Goal: Use online tool/utility: Utilize a website feature to perform a specific function

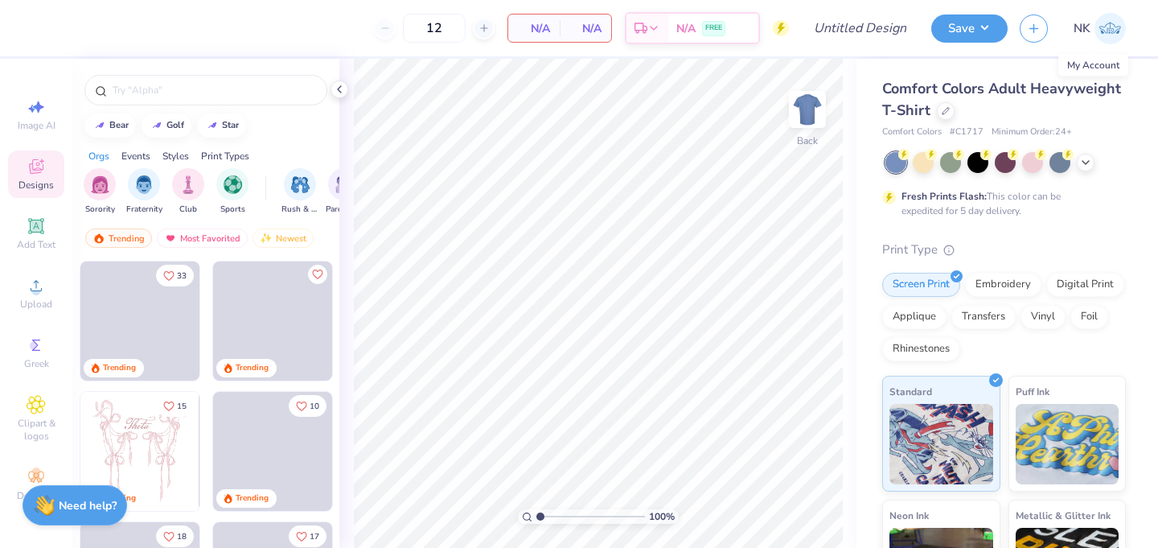
click at [1110, 31] on img at bounding box center [1110, 28] width 31 height 31
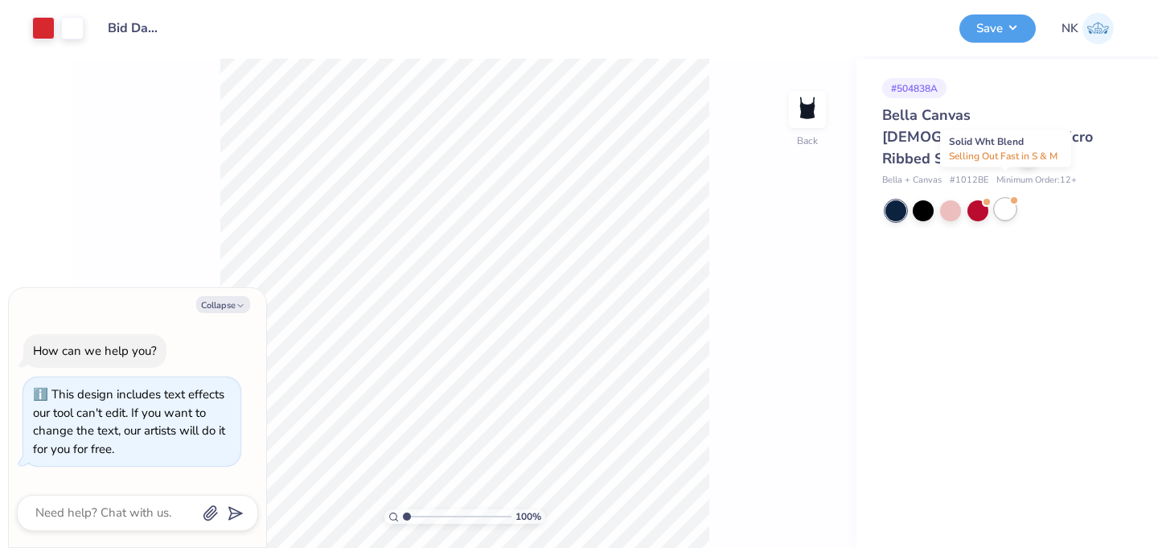
click at [1006, 199] on div at bounding box center [1005, 209] width 21 height 21
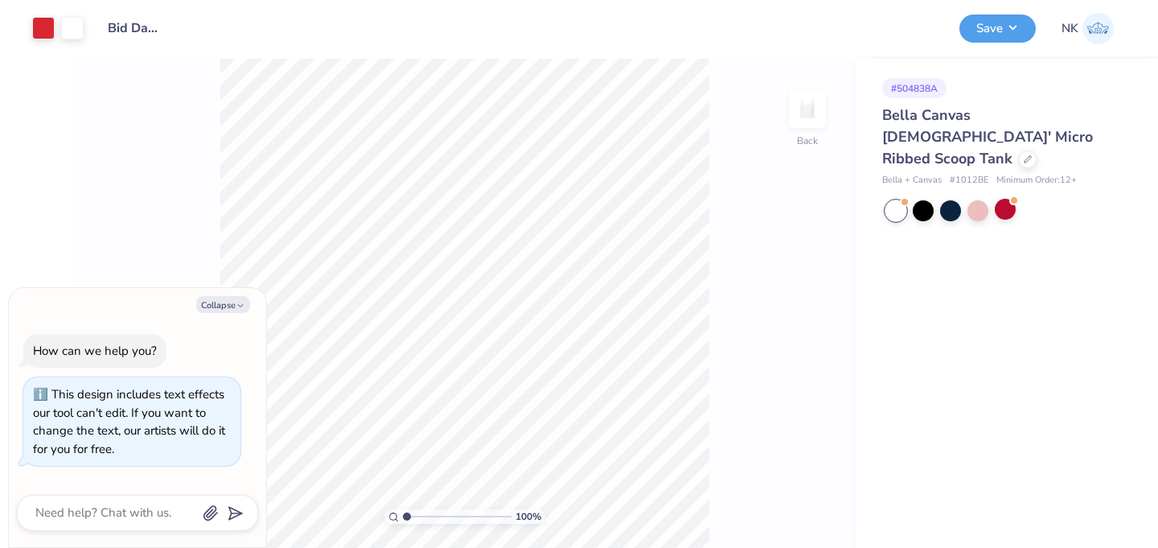
scroll to position [118, 0]
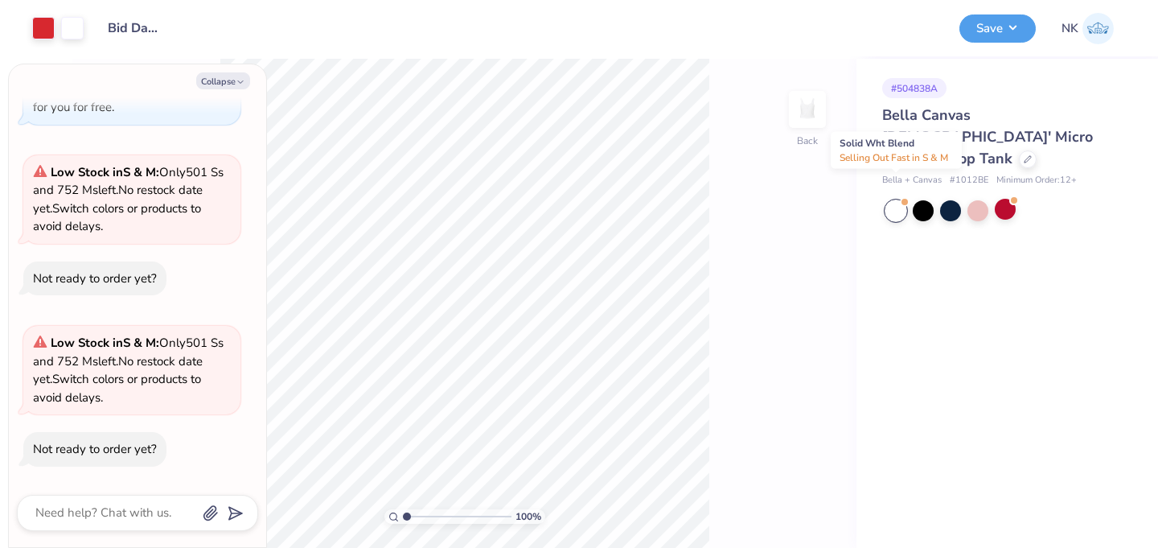
click at [899, 200] on div at bounding box center [896, 210] width 21 height 21
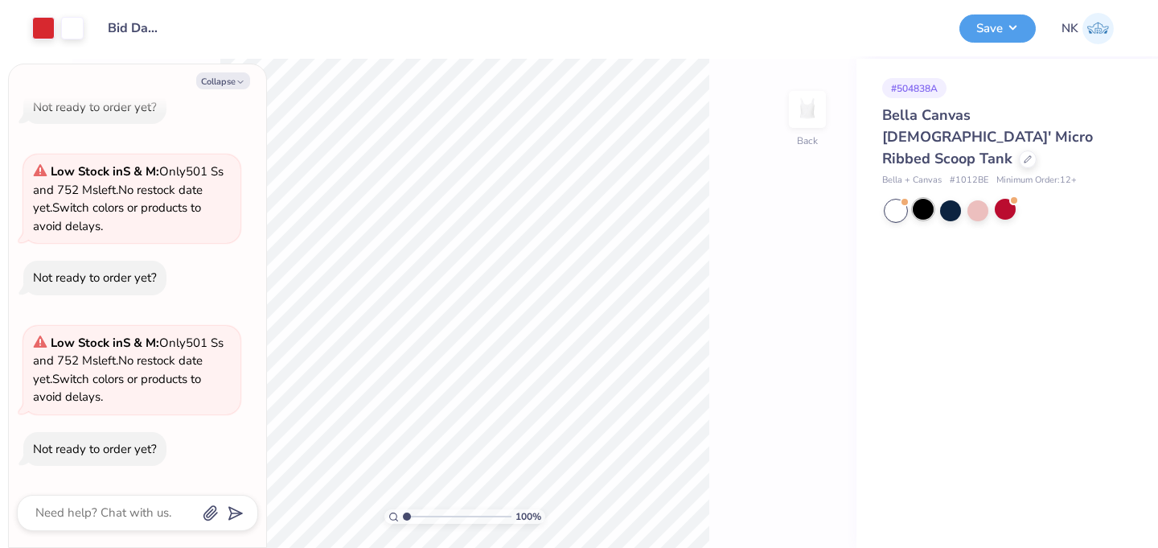
click at [919, 199] on div at bounding box center [923, 209] width 21 height 21
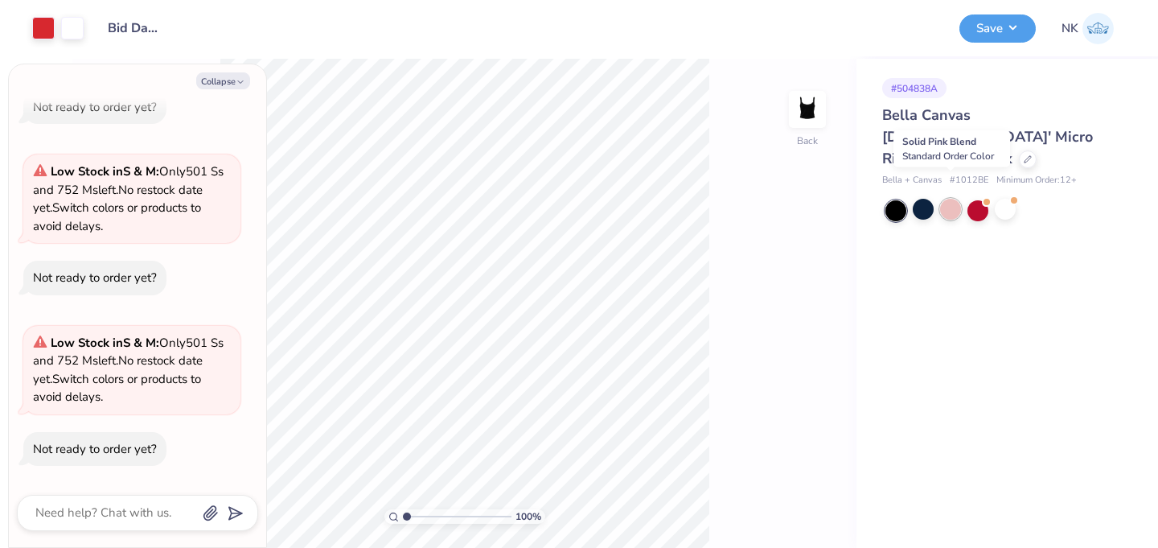
click at [961, 199] on div at bounding box center [950, 209] width 21 height 21
click at [989, 199] on div at bounding box center [978, 209] width 21 height 21
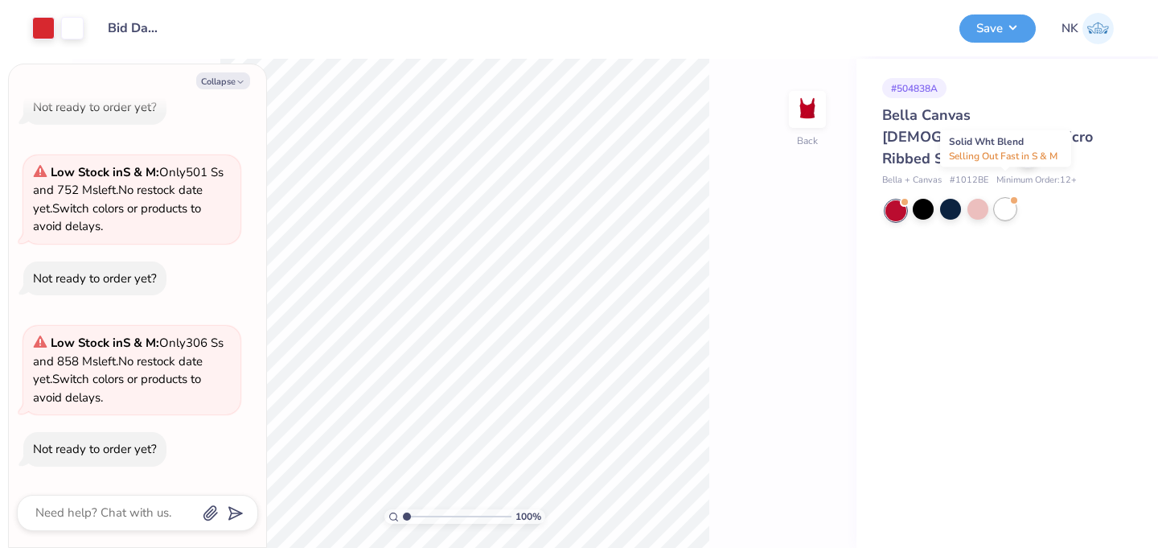
click at [1006, 199] on div at bounding box center [1005, 209] width 21 height 21
type textarea "x"
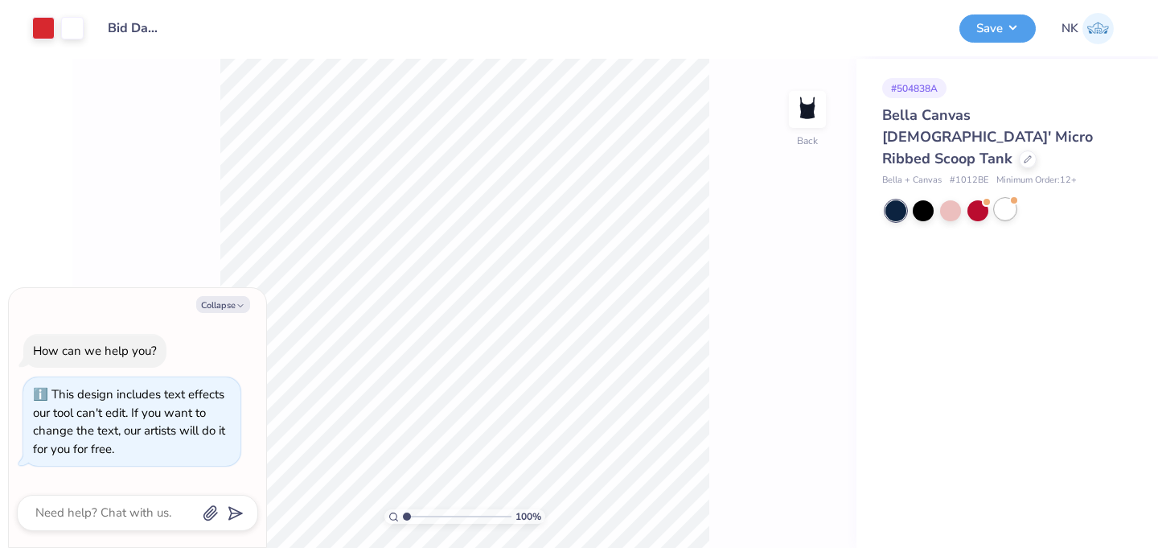
click at [999, 199] on div at bounding box center [1005, 209] width 21 height 21
type textarea "x"
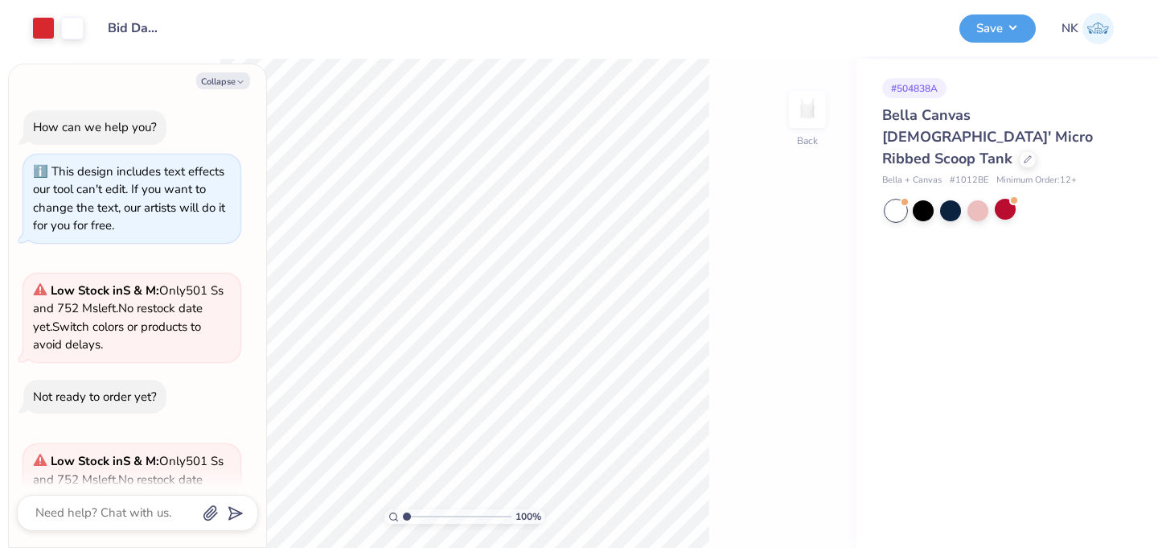
scroll to position [118, 0]
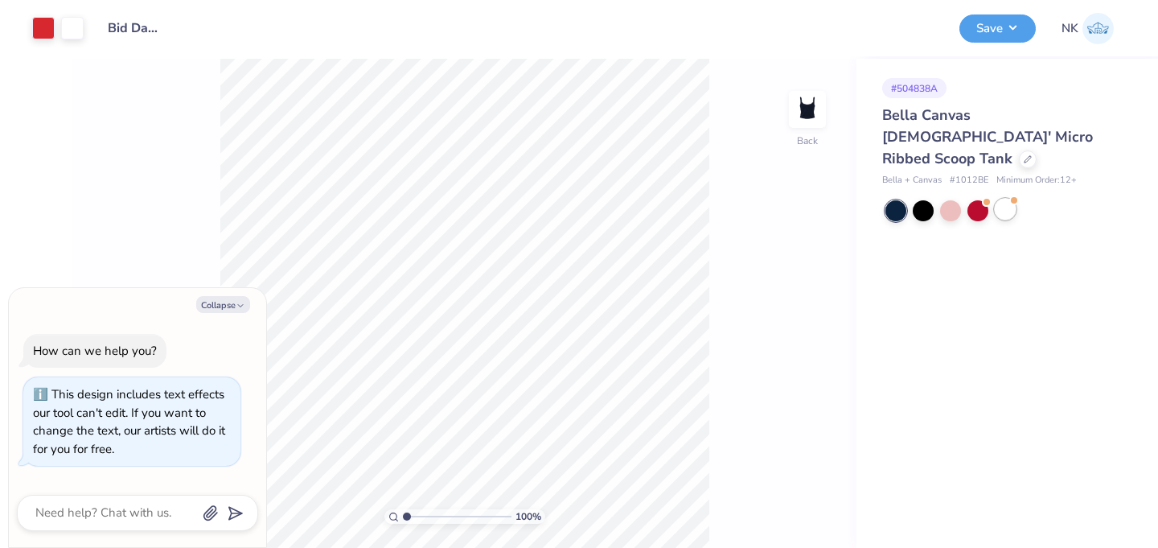
click at [1002, 199] on div at bounding box center [1005, 209] width 21 height 21
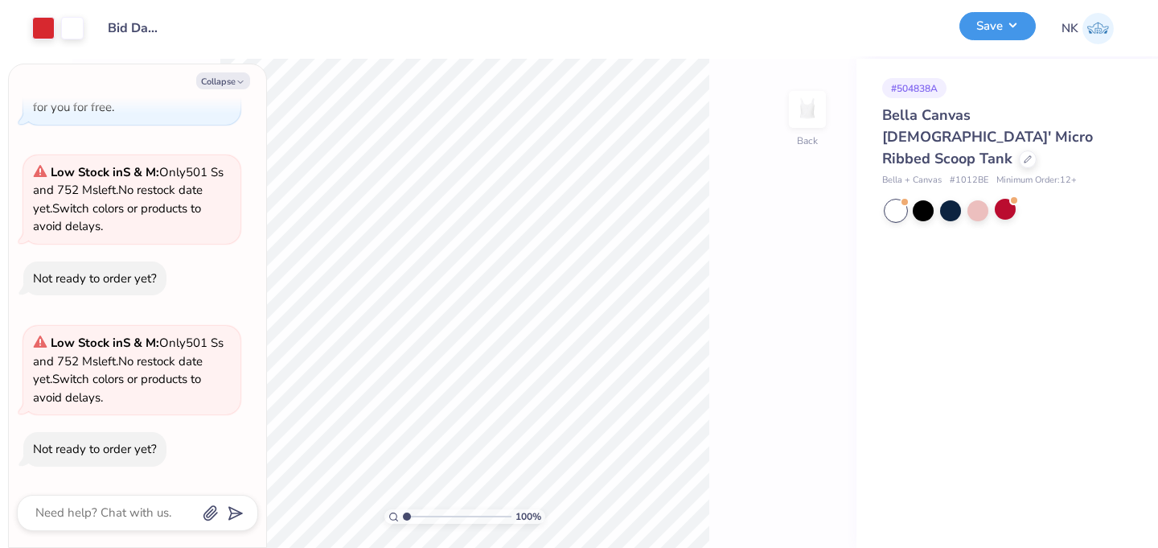
click at [999, 39] on button "Save" at bounding box center [998, 26] width 76 height 28
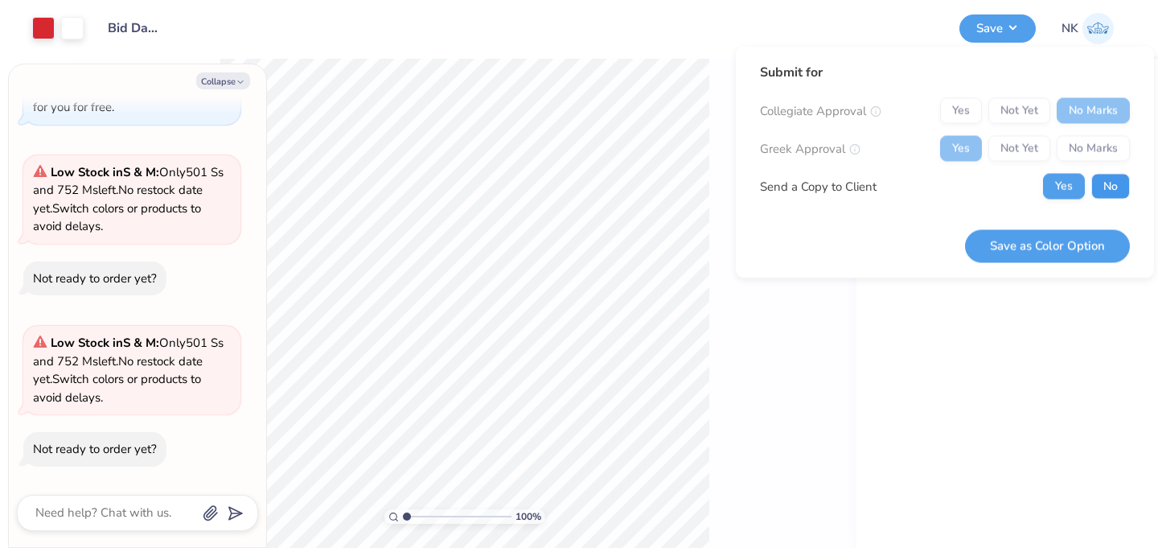
click at [1110, 191] on button "No" at bounding box center [1111, 187] width 39 height 26
click at [1026, 258] on button "Save as Color Option" at bounding box center [1047, 245] width 165 height 33
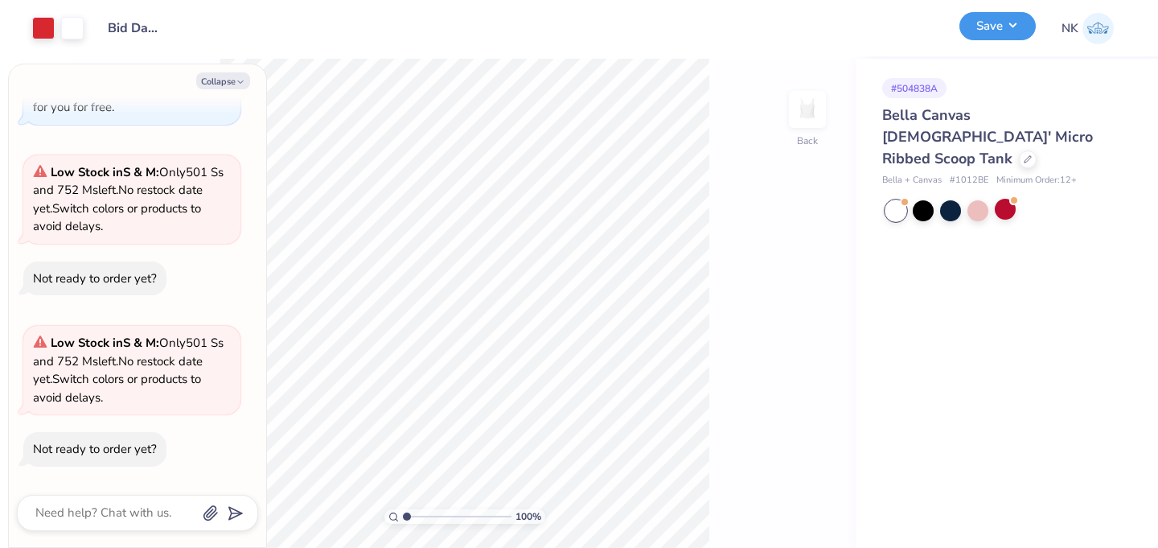
click at [1001, 35] on button "Save" at bounding box center [998, 26] width 76 height 28
type textarea "x"
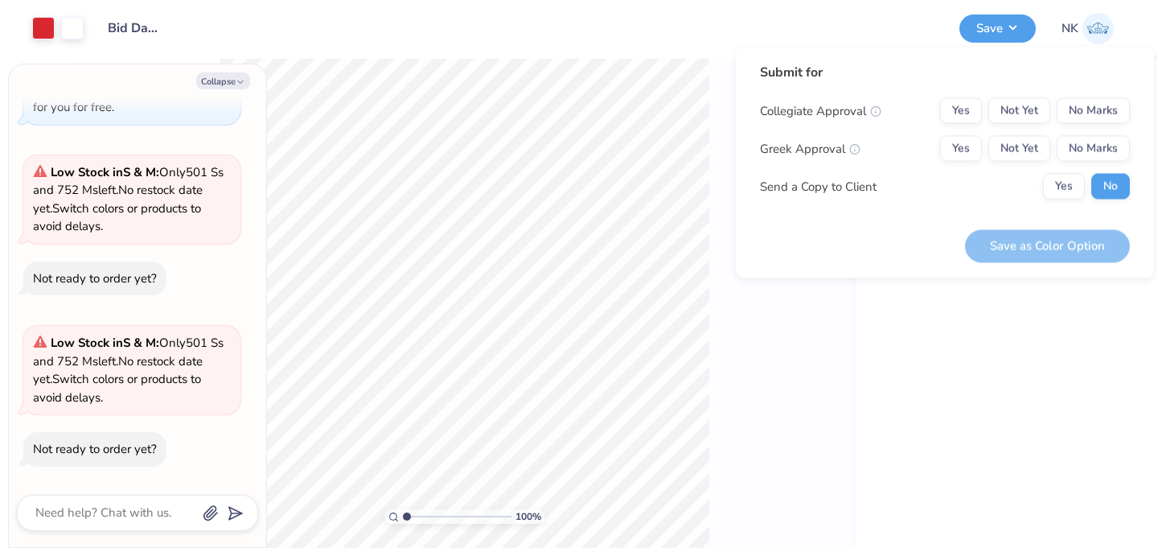
click at [895, 340] on div "# 504838A Bella Canvas [DEMOGRAPHIC_DATA]' Micro Ribbed Scoop Tank Bella + Canv…" at bounding box center [1008, 303] width 302 height 489
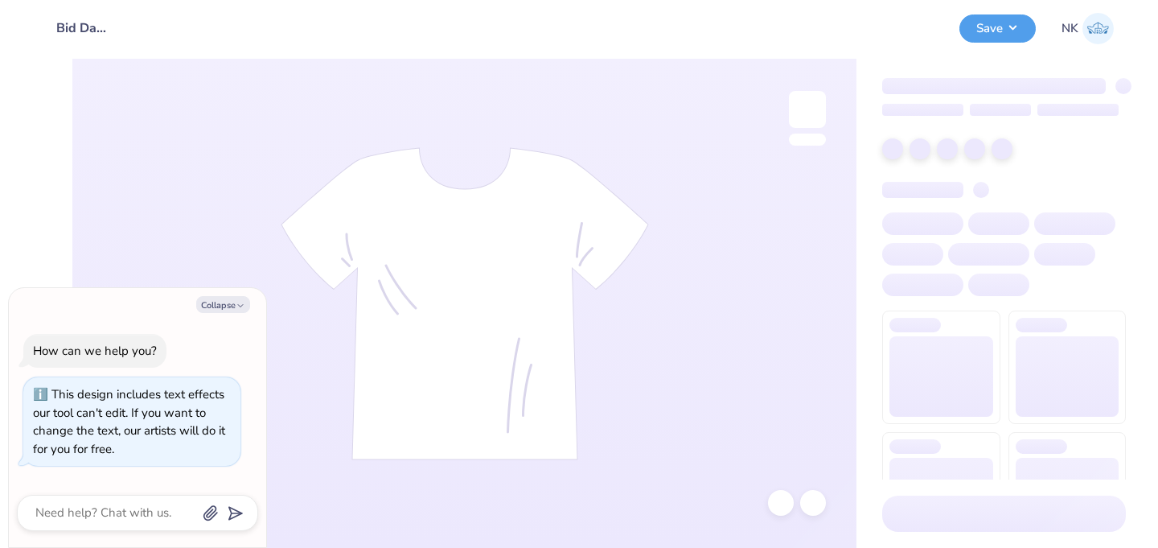
type textarea "x"
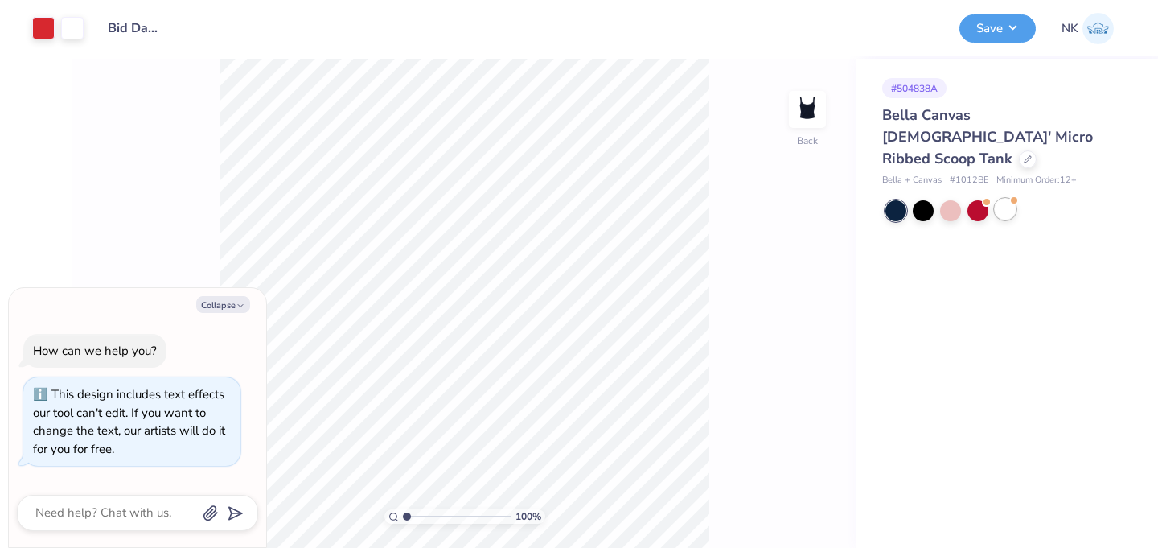
click at [1006, 199] on div at bounding box center [1005, 209] width 21 height 21
type textarea "x"
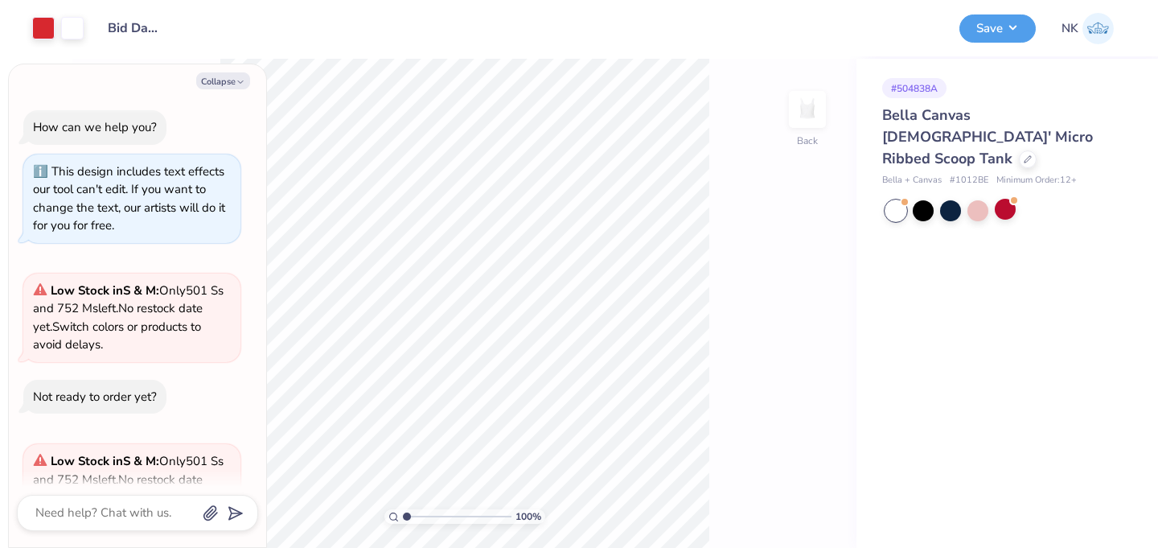
scroll to position [118, 0]
